Goal: Information Seeking & Learning: Learn about a topic

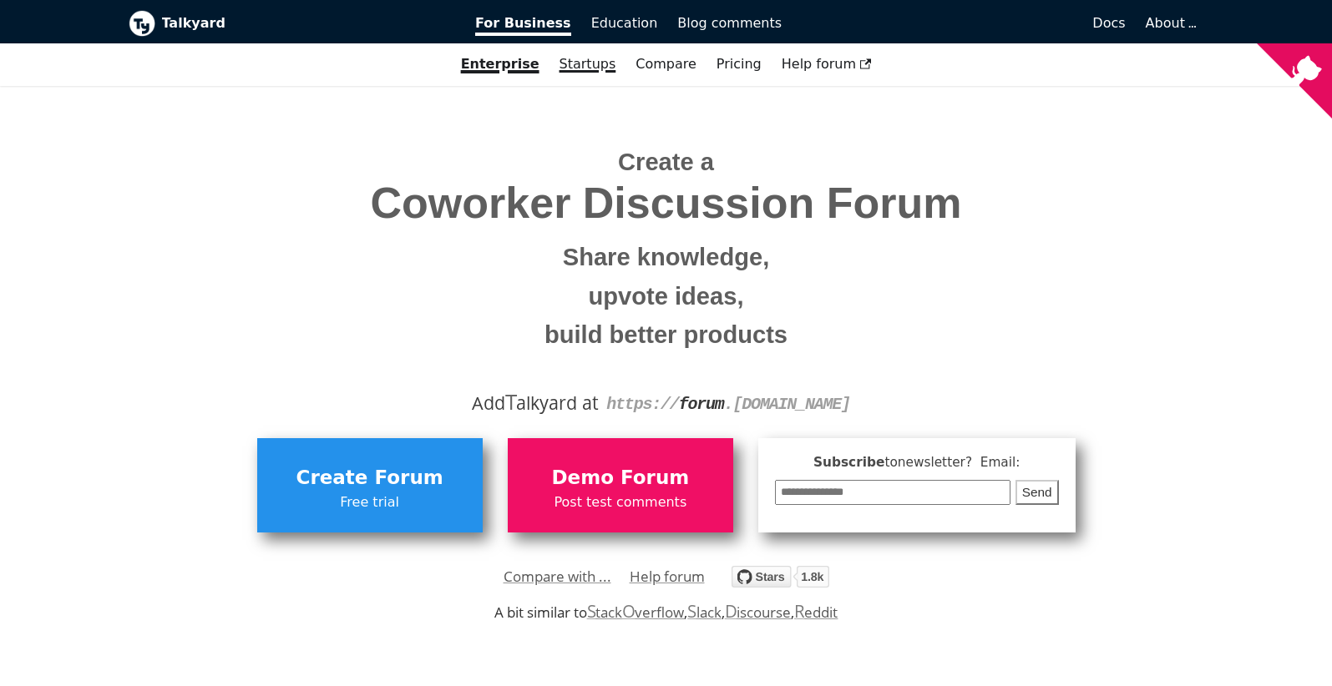
click at [573, 63] on link "Startups" at bounding box center [587, 64] width 77 height 28
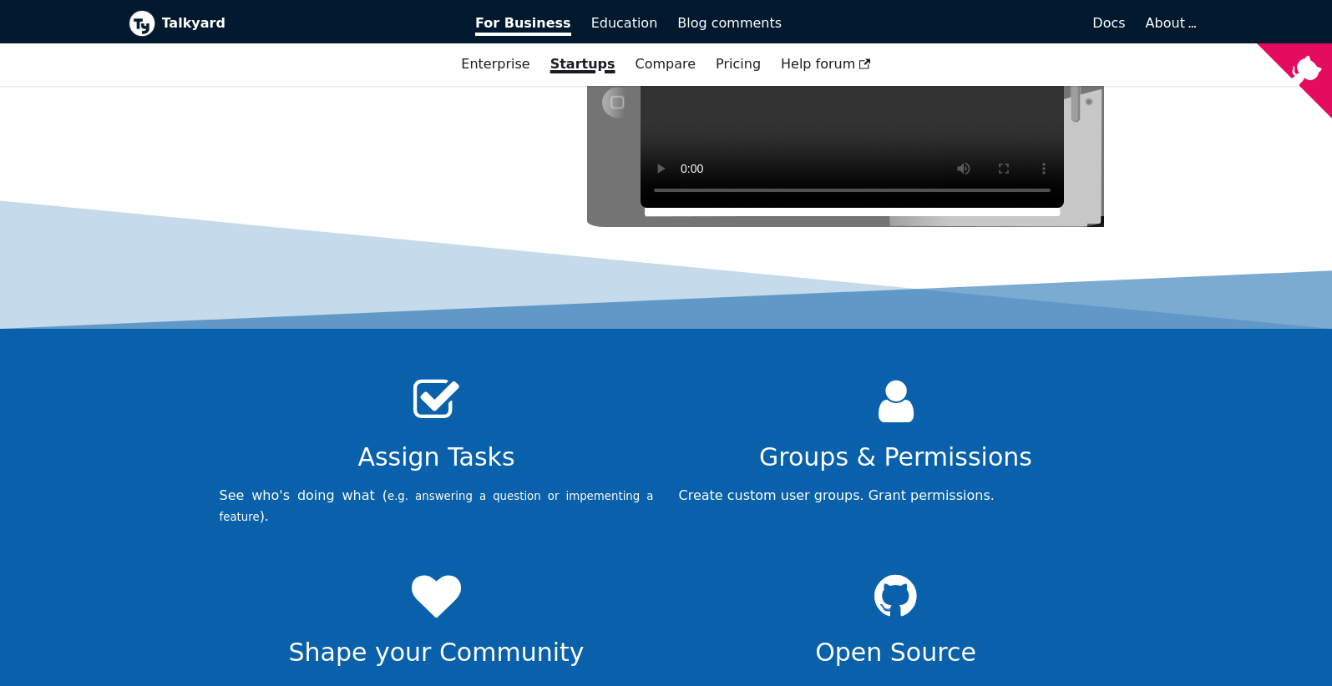
scroll to position [4522, 0]
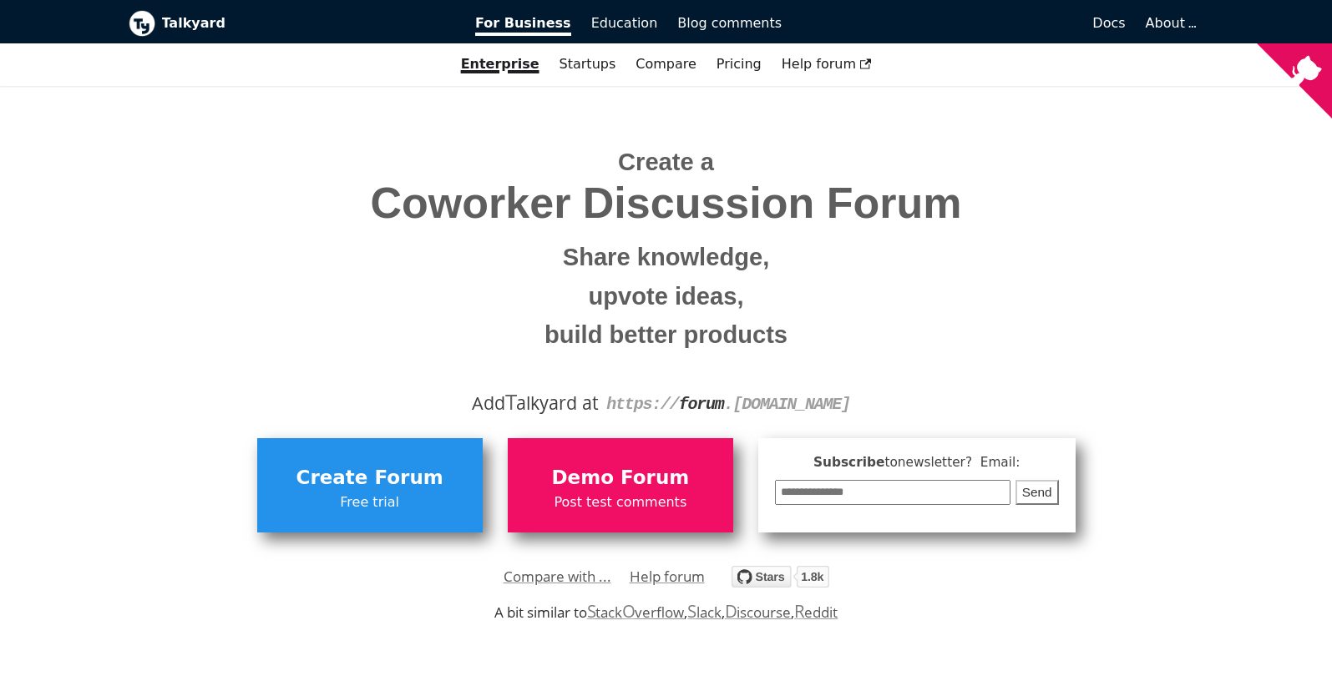
scroll to position [90, 0]
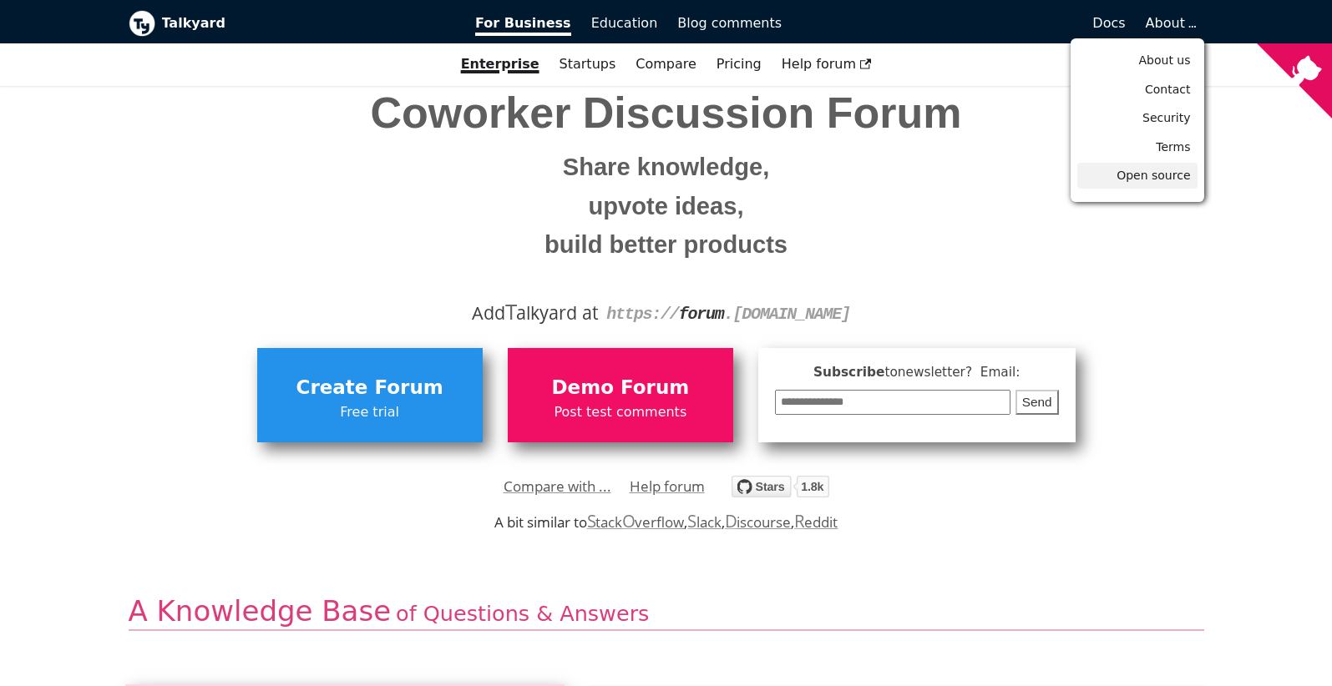
click at [1162, 182] on span "Open source" at bounding box center [1152, 175] width 73 height 13
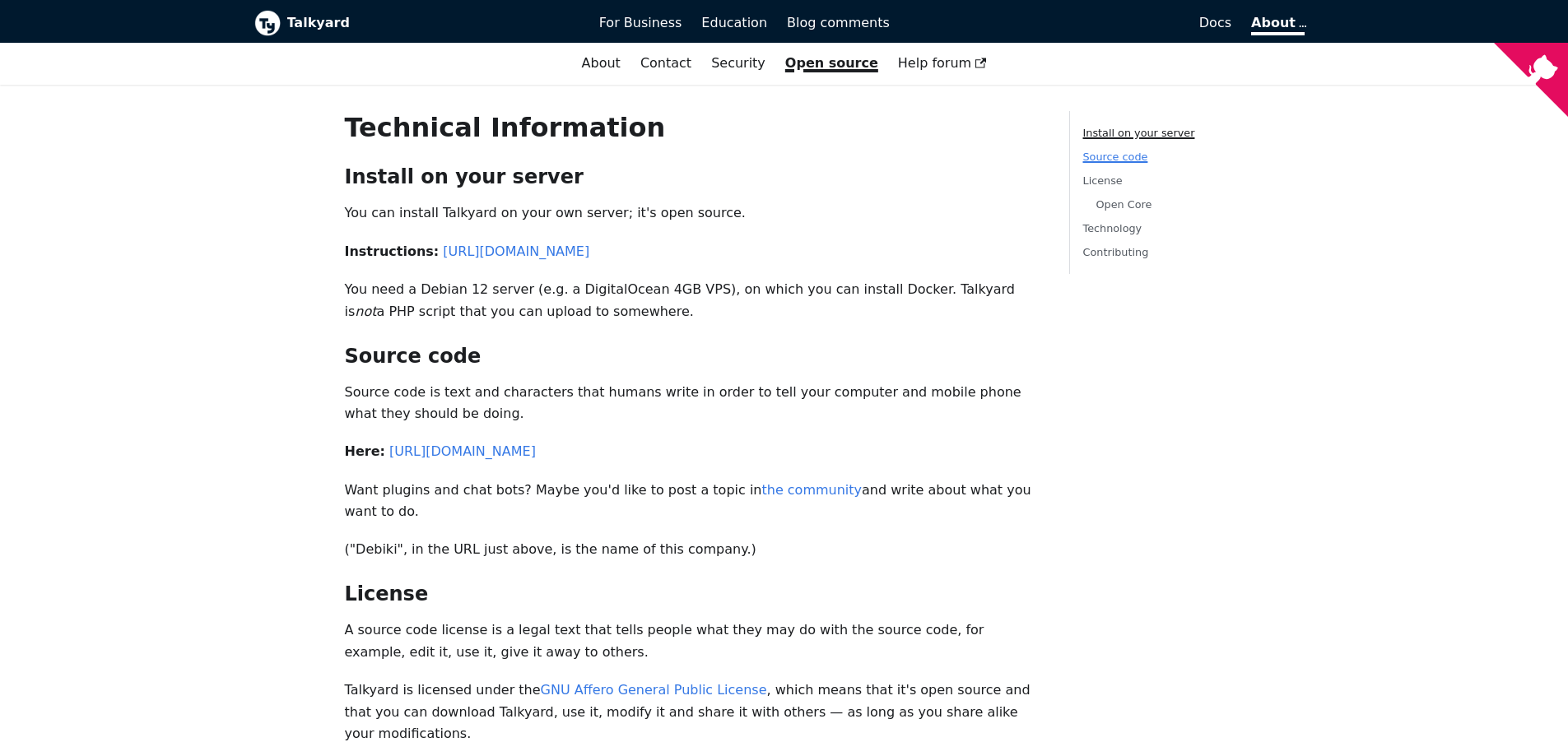
click at [1125, 158] on link "Source code" at bounding box center [1116, 157] width 65 height 13
